Goal: Transaction & Acquisition: Purchase product/service

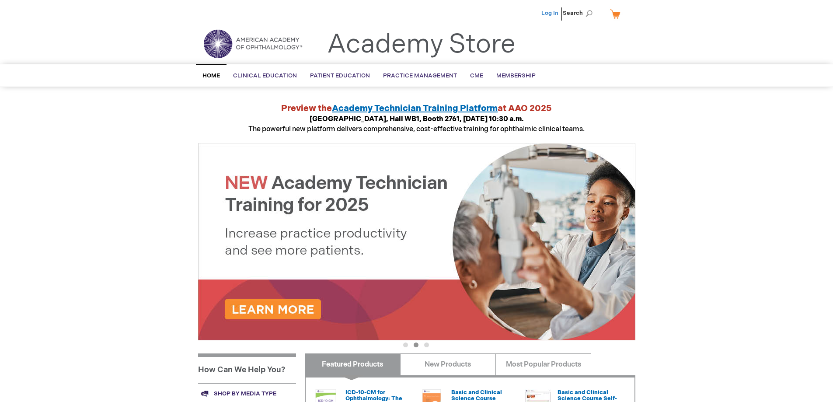
click at [546, 14] on link "Log In" at bounding box center [550, 13] width 17 height 7
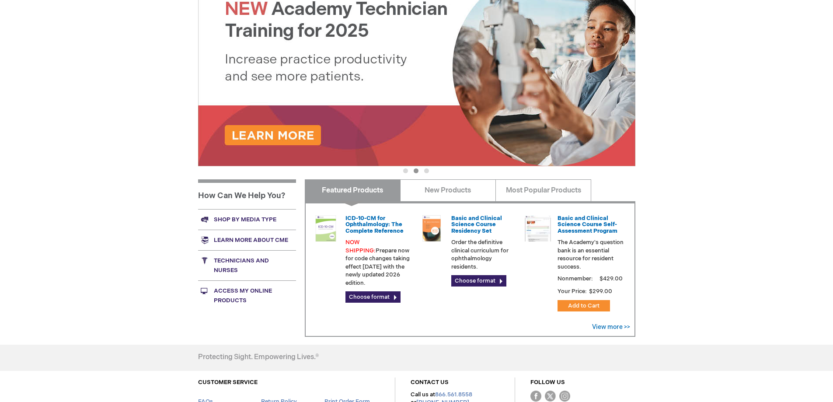
scroll to position [175, 0]
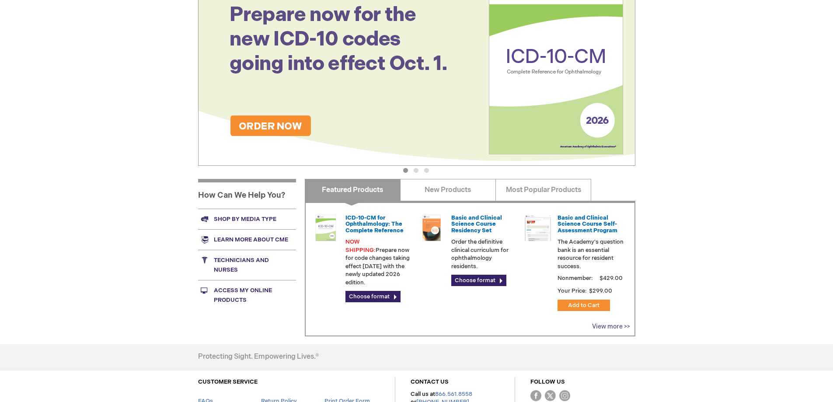
click at [609, 328] on link "View more >>" at bounding box center [611, 326] width 38 height 7
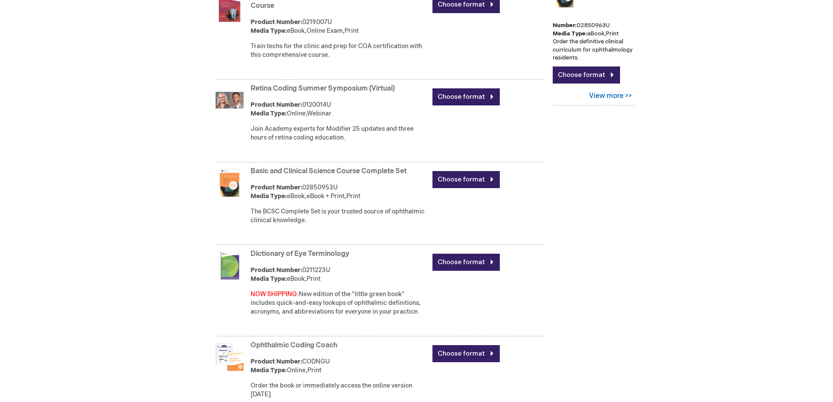
scroll to position [436, 0]
click at [679, 244] on div "Shannon Hunt Log Out Search My Cart CLOSE RECENTLY ADDED ITEM(S) Close There ar…" at bounding box center [416, 81] width 833 height 1035
click at [638, 310] on main "New Products ICD-10-CM for Ophthalmology: The Complete Reference Product Number…" at bounding box center [417, 67] width 451 height 764
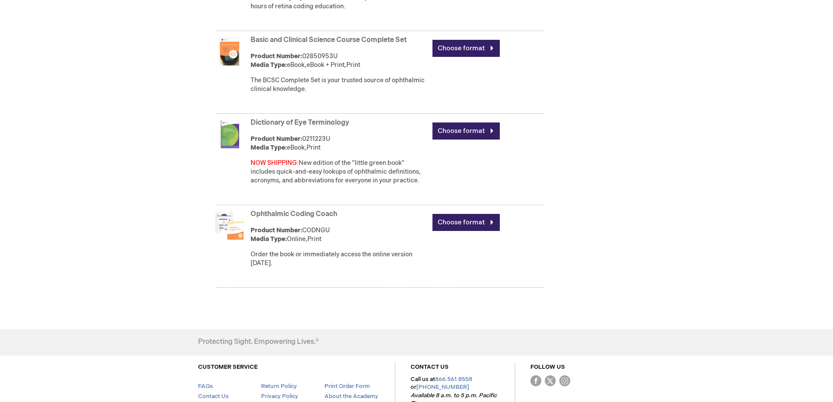
scroll to position [567, 0]
click at [463, 221] on link "Choose format" at bounding box center [466, 221] width 67 height 17
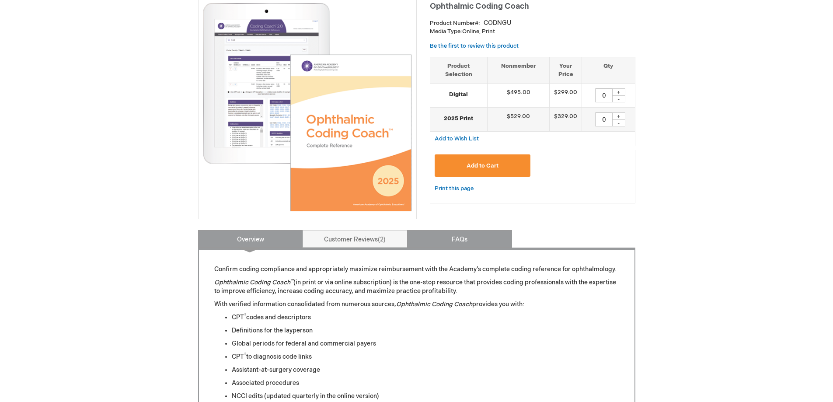
scroll to position [131, 0]
click at [447, 242] on link "FAQs" at bounding box center [459, 239] width 105 height 17
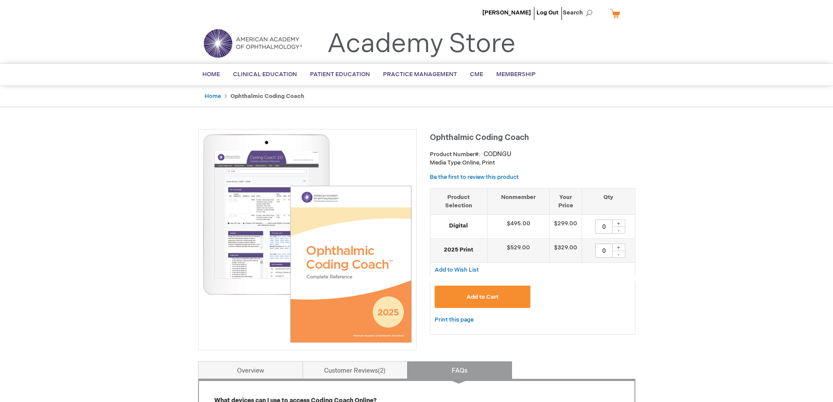
scroll to position [0, 0]
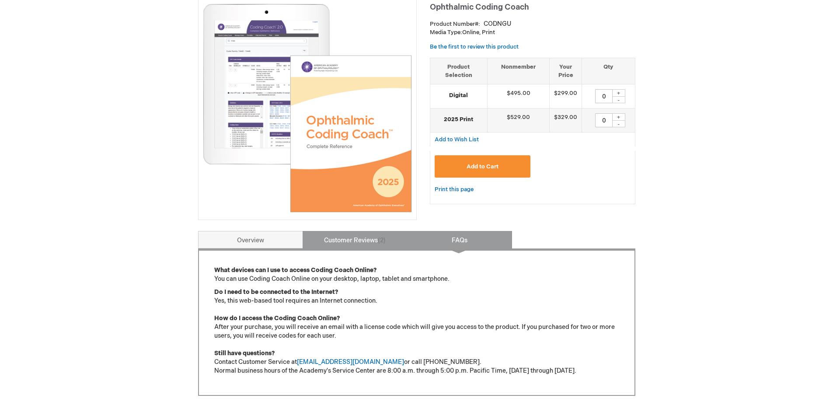
click at [345, 243] on link "Customer Reviews 2" at bounding box center [355, 239] width 105 height 17
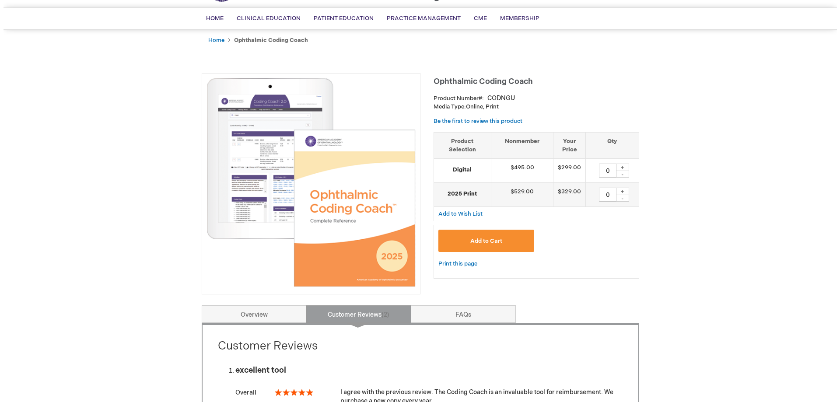
scroll to position [56, 0]
click at [622, 192] on div "+" at bounding box center [618, 191] width 13 height 7
type input "1"
click at [490, 243] on span "Add to Cart" at bounding box center [483, 241] width 32 height 7
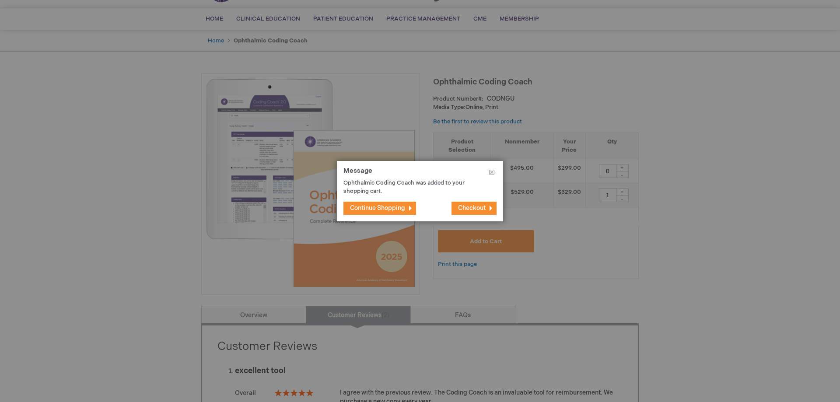
click at [469, 213] on button "Checkout" at bounding box center [473, 208] width 45 height 13
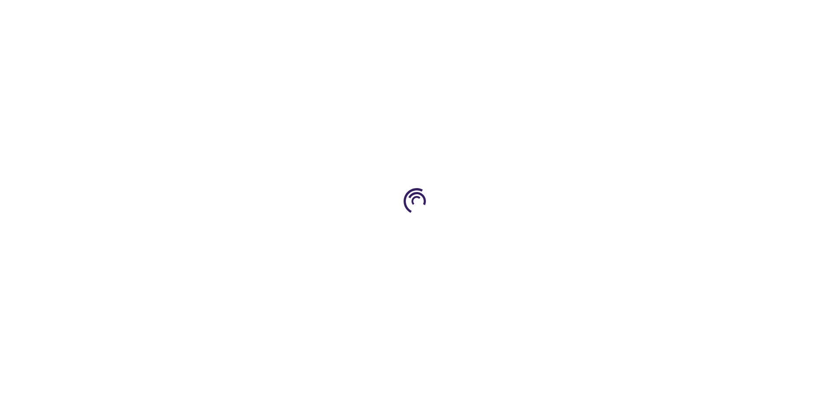
select select "US"
select select "49"
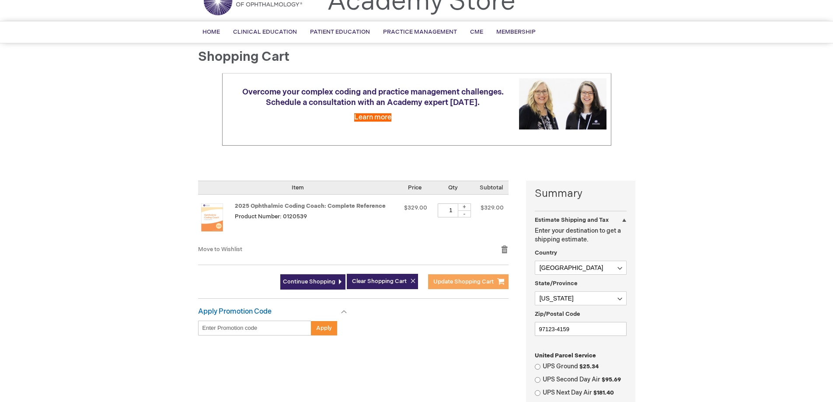
scroll to position [43, 0]
click at [447, 279] on span "Update Shopping Cart" at bounding box center [463, 281] width 60 height 7
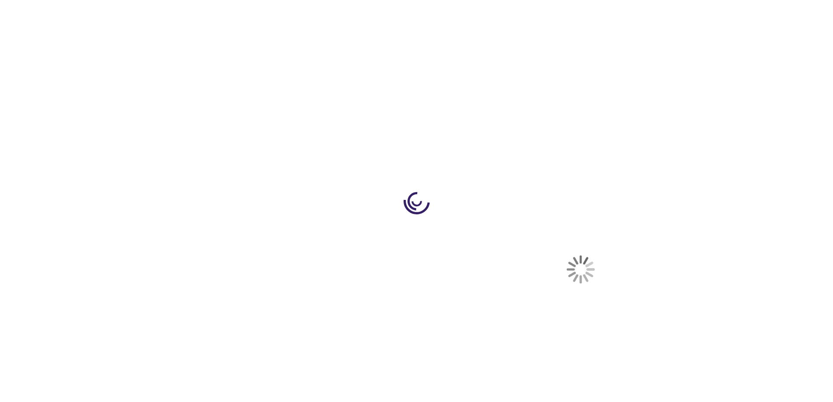
select select "US"
select select "49"
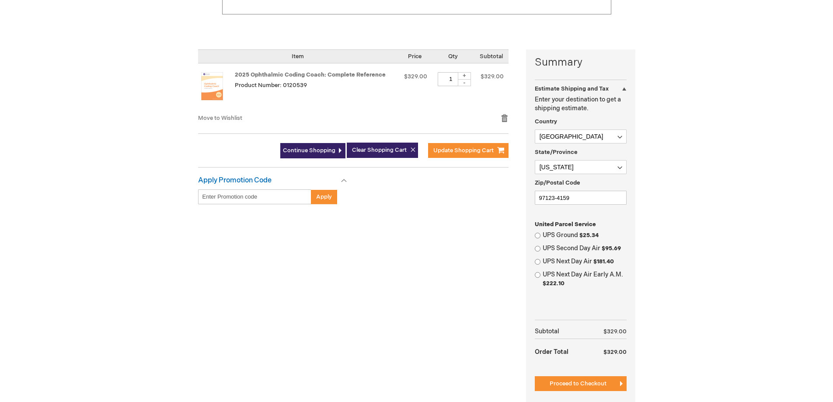
scroll to position [175, 0]
click at [538, 236] on input "UPS Ground $25.34" at bounding box center [538, 235] width 6 height 6
radio input "true"
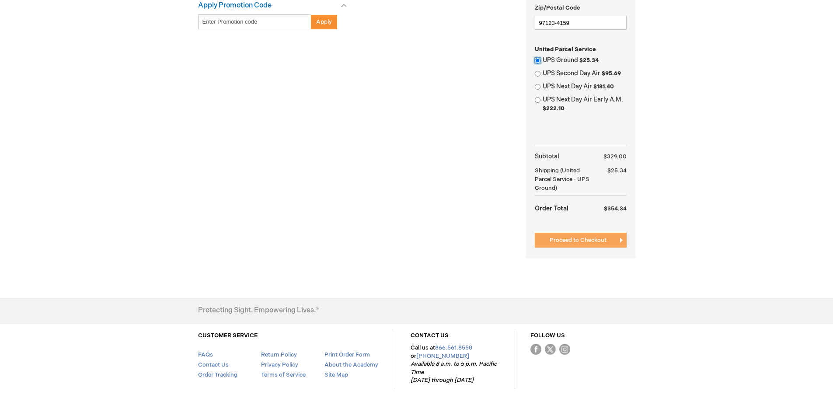
scroll to position [349, 0]
click at [584, 240] on span "Proceed to Checkout" at bounding box center [578, 239] width 57 height 7
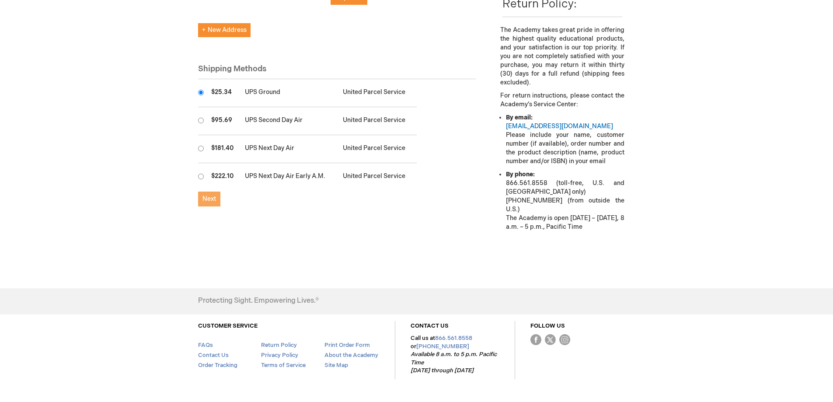
scroll to position [262, 0]
click at [212, 195] on span "Next" at bounding box center [210, 198] width 14 height 7
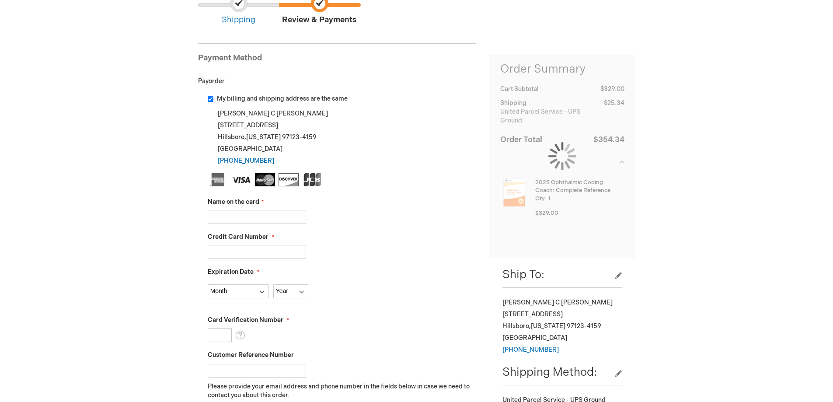
click at [258, 215] on input "Name on the card" at bounding box center [257, 217] width 98 height 14
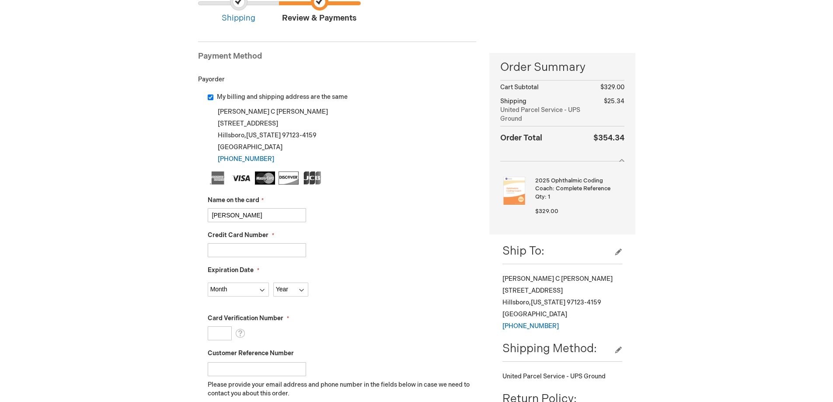
type input "Garrett Scott"
type input "4811832003187439"
select select "3"
select select "2027"
type input "736"
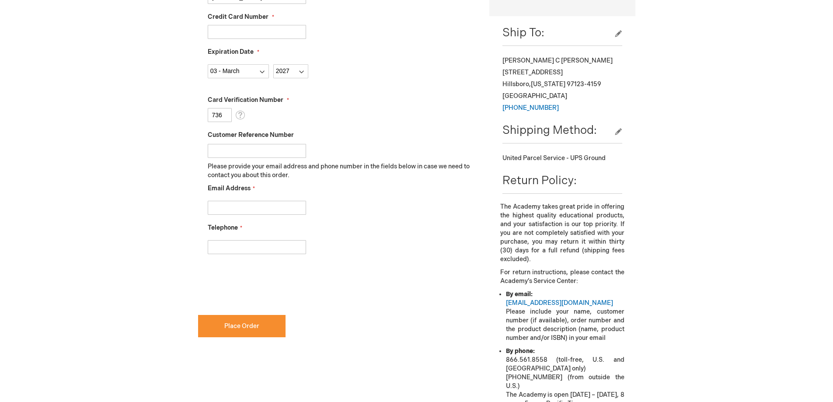
scroll to position [306, 0]
click at [268, 206] on input "Email Address" at bounding box center [257, 207] width 98 height 14
type input "shannonh@hillsboroeyeclinic.com"
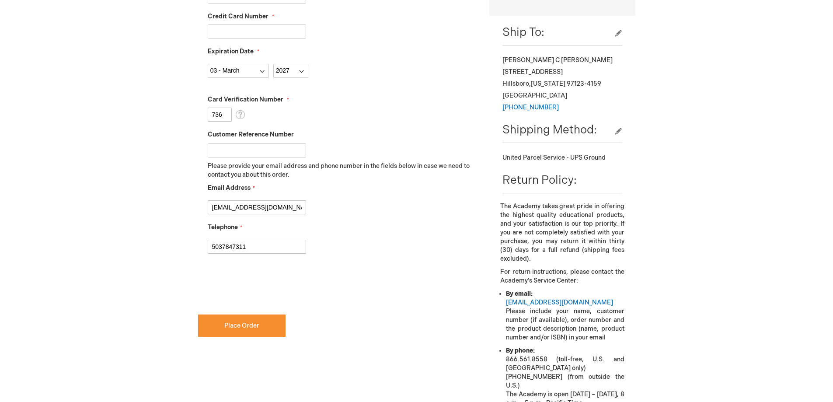
type input "5037847311"
checkbox input "true"
click at [247, 326] on span "Place Order" at bounding box center [241, 325] width 35 height 7
